Goal: Task Accomplishment & Management: Manage account settings

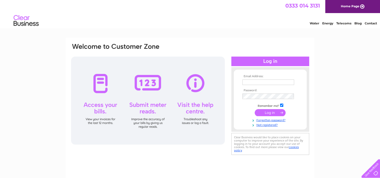
type input "lester.silvert@hotmail.co.uk"
click at [267, 112] on input "submit" at bounding box center [270, 112] width 31 height 7
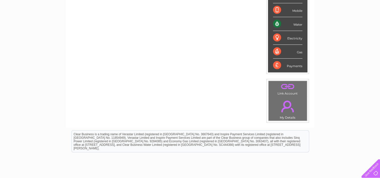
scroll to position [19, 0]
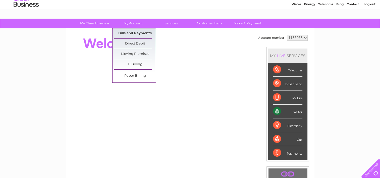
click at [132, 33] on link "Bills and Payments" at bounding box center [134, 33] width 41 height 10
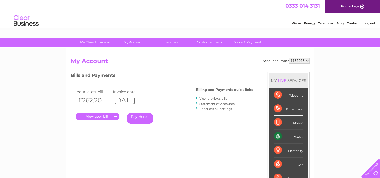
click at [132, 29] on html "0333 014 3131 Home Page Water Energy Telecoms Blog Contact Log out" at bounding box center [190, 14] width 380 height 29
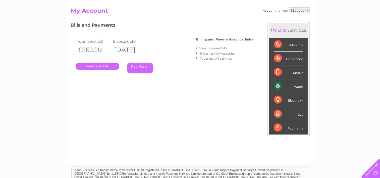
click at [110, 64] on link "." at bounding box center [98, 66] width 44 height 7
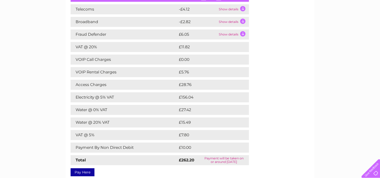
scroll to position [75, 0]
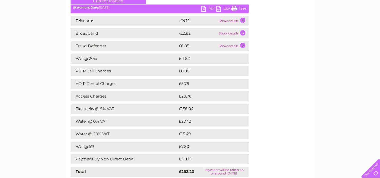
click at [242, 20] on td "Show details" at bounding box center [233, 21] width 31 height 10
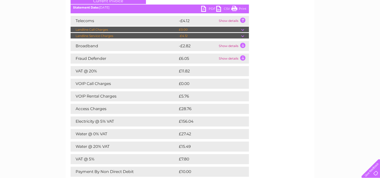
click at [243, 20] on td "Show details" at bounding box center [233, 21] width 31 height 10
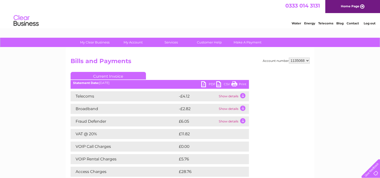
scroll to position [0, 0]
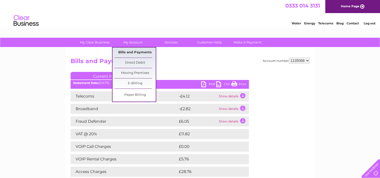
click at [137, 51] on link "Bills and Payments" at bounding box center [134, 52] width 41 height 10
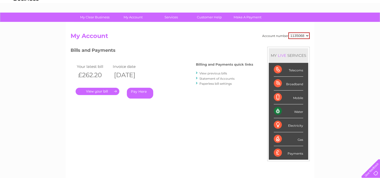
scroll to position [25, 0]
click at [207, 73] on link "View previous bills" at bounding box center [213, 73] width 28 height 4
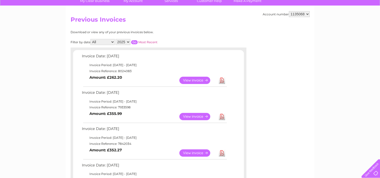
scroll to position [50, 0]
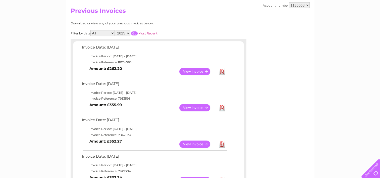
click at [189, 104] on link "View" at bounding box center [197, 107] width 37 height 7
click at [192, 143] on link "View" at bounding box center [197, 143] width 37 height 7
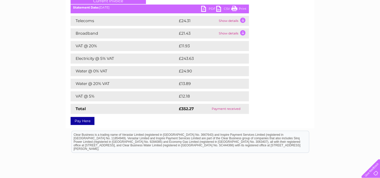
scroll to position [75, 0]
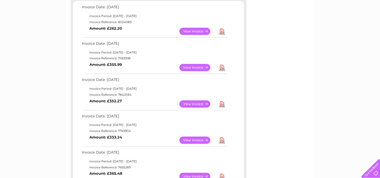
scroll to position [100, 0]
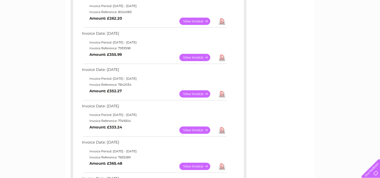
click at [200, 130] on link "View" at bounding box center [197, 129] width 37 height 7
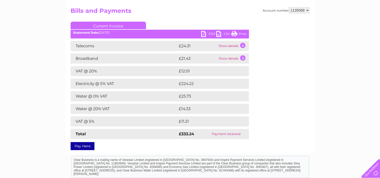
scroll to position [25, 0]
